Goal: Transaction & Acquisition: Purchase product/service

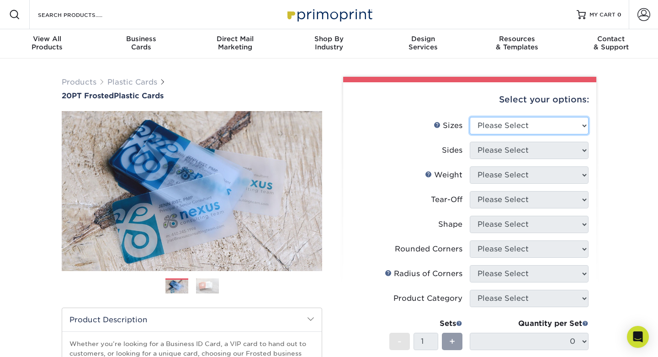
click at [530, 126] on select "Please Select 2" x 3.5" 2" x 8" 2.12" x 3.375" 2.5" x 2.5" 4.25" x 6"" at bounding box center [529, 125] width 119 height 17
select select "2.00x3.50"
click at [470, 117] on select "Please Select 2" x 3.5" 2" x 8" 2.12" x 3.375" 2.5" x 2.5" 4.25" x 6"" at bounding box center [529, 125] width 119 height 17
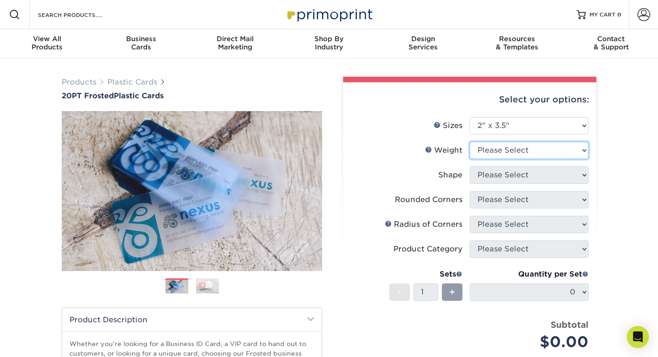
click at [503, 152] on select "Please Select 20PT Frosted Plastic 20PT Frosted Plastic" at bounding box center [529, 150] width 119 height 17
select select "20PT Frosted Plastic"
click at [470, 142] on select "Please Select 20PT Frosted Plastic 20PT Frosted Plastic" at bounding box center [529, 150] width 119 height 17
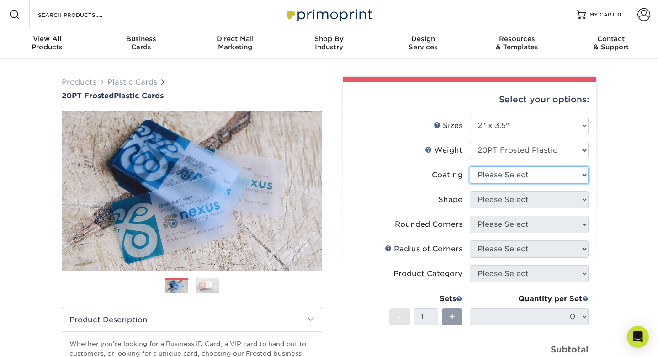
click at [495, 177] on select at bounding box center [529, 174] width 119 height 17
select select "3e7618de-abca-4bda-9f97-8b9129e913d8"
click at [470, 166] on select at bounding box center [529, 174] width 119 height 17
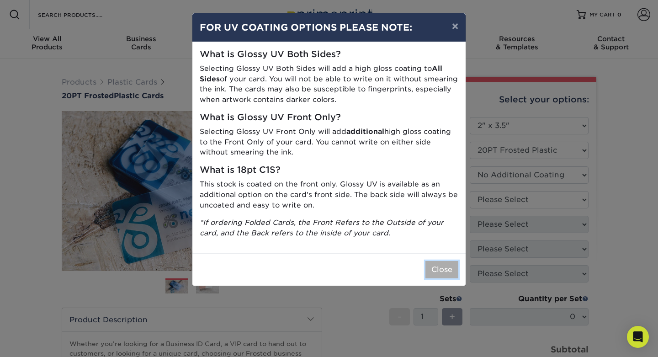
click at [450, 268] on button "Close" at bounding box center [441, 269] width 33 height 17
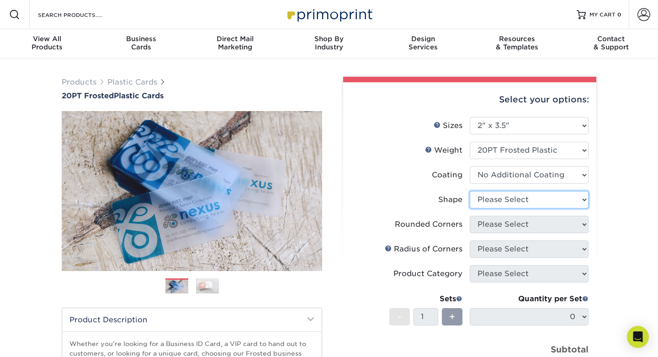
click at [507, 198] on select "Please Select Oval Standard" at bounding box center [529, 199] width 119 height 17
select select "standard"
click at [470, 191] on select "Please Select Oval Standard" at bounding box center [529, 199] width 119 height 17
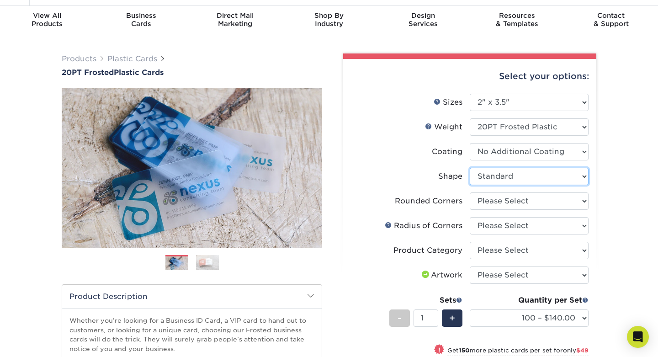
scroll to position [24, 0]
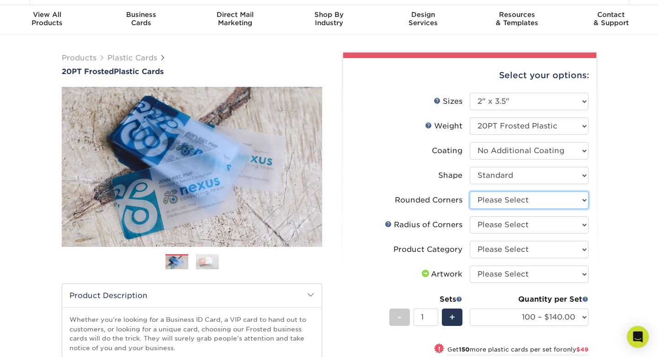
click at [497, 202] on select "Please Select Yes - Round 4 Corners" at bounding box center [529, 199] width 119 height 17
select select "7672df9e-0e0a-464d-8e1f-920c575e4da3"
click at [470, 191] on select "Please Select Yes - Round 4 Corners" at bounding box center [529, 199] width 119 height 17
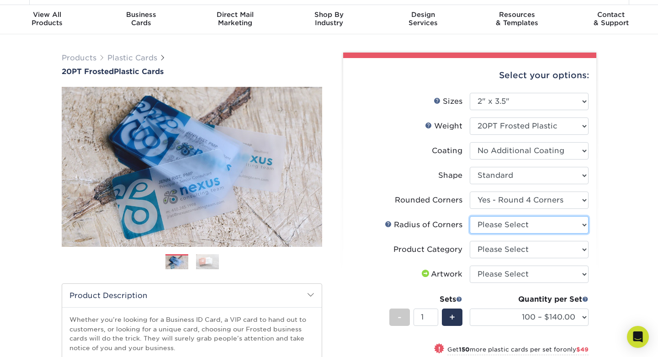
click at [491, 227] on select "Please Select Rounded 1/8" Rounded 1/4"" at bounding box center [529, 224] width 119 height 17
select select "589680c7-ee9a-431b-9d12-d7aeb1386a97"
click at [470, 216] on select "Please Select Rounded 1/8" Rounded 1/4"" at bounding box center [529, 224] width 119 height 17
click at [487, 248] on select "Please Select Business Cards" at bounding box center [529, 249] width 119 height 17
select select "3b5148f1-0588-4f88-a218-97bcfdce65c1"
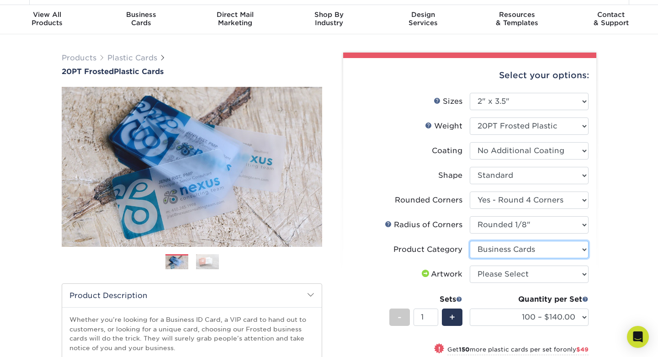
click at [470, 241] on select "Please Select Business Cards" at bounding box center [529, 249] width 119 height 17
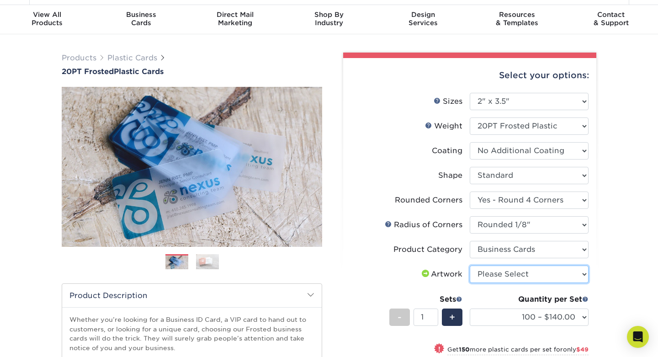
click at [488, 278] on select "Please Select I will upload files I need a design - $100" at bounding box center [529, 273] width 119 height 17
select select "upload"
click at [470, 265] on select "Please Select I will upload files I need a design - $100" at bounding box center [529, 273] width 119 height 17
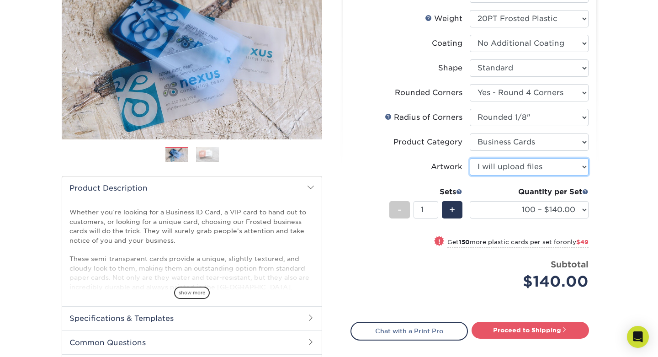
scroll to position [131, 0]
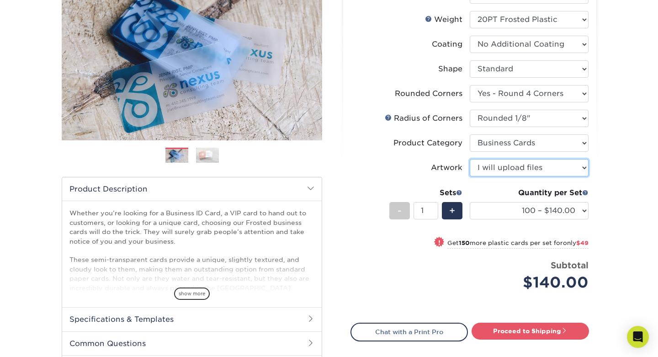
click at [539, 215] on select "100 – $140.00 250 – $189.00 500 – $243.00 1000 – $272.00 2500 – $657.00 5000 – …" at bounding box center [529, 210] width 119 height 17
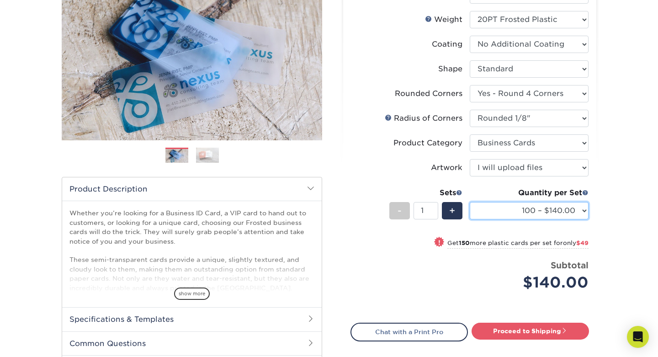
select select "500 – $243.00"
click at [470, 202] on select "100 – $140.00 250 – $189.00 500 – $243.00 1000 – $272.00 2500 – $657.00 5000 – …" at bounding box center [529, 210] width 119 height 17
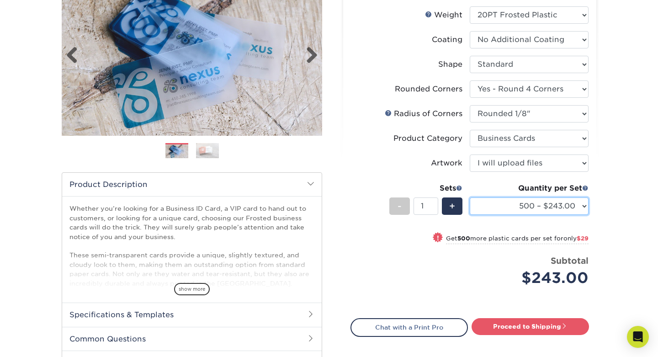
scroll to position [21, 0]
